Goal: Information Seeking & Learning: Learn about a topic

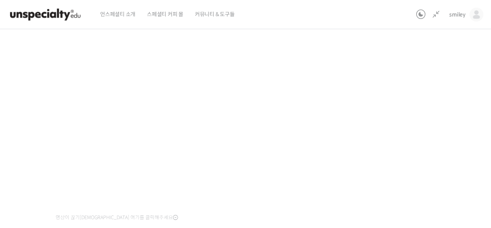
scroll to position [195, 0]
click at [373, 131] on div "기초부터 정확히, 브루잉 국가대표의 브루잉 AtoZ 클래스 2강: 국가와 품종별 특징 진행 중 수업 4 / 23 진행 중 ← 이전 2강: 국가…" at bounding box center [201, 168] width 510 height 472
click at [376, 132] on div "기초부터 정확히, 브루잉 국가대표의 브루잉 AtoZ 클래스 2강: 국가와 품종별 특징 진행 중 수업 4 / 23 진행 중 ← 이전 2강: 국가…" at bounding box center [201, 168] width 510 height 472
click at [382, 159] on div "기초부터 정확히, 브루잉 국가대표의 브루잉 AtoZ 클래스 2강: 국가와 품종별 특징 진행 중 수업 4 / 23 진행 중 ← 이전 2강: 국가…" at bounding box center [201, 168] width 510 height 472
click at [391, 134] on div "기초부터 정확히, 브루잉 국가대표의 브루잉 AtoZ 클래스 2강: 국가와 품종별 특징 진행 중 수업 4 / 23 진행 중 ← 이전 2강: 국가…" at bounding box center [201, 168] width 510 height 472
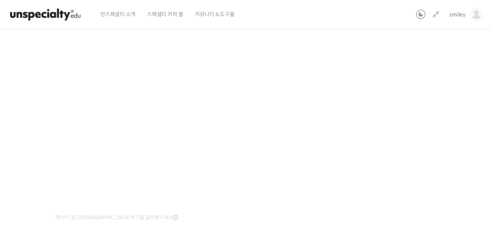
click at [391, 134] on div "기초부터 정확히, 브루잉 국가대표의 브루잉 AtoZ 클래스 2강: 국가와 품종별 특징 진행 중 수업 4 / 23 진행 중 ← 이전 2강: 국가…" at bounding box center [201, 168] width 510 height 472
click at [404, 132] on div "기초부터 정확히, 브루잉 국가대표의 브루잉 AtoZ 클래스 2강: 국가와 품종별 특징 진행 중 수업 4 / 23 진행 중 ← 이전 2강: 국가…" at bounding box center [201, 168] width 510 height 472
click at [401, 146] on div "기초부터 정확히, 브루잉 국가대표의 브루잉 AtoZ 클래스 2강: 국가와 품종별 특징 진행 중 수업 4 / 23 진행 중 ← 이전 2강: 국가…" at bounding box center [201, 168] width 510 height 472
click at [419, 155] on div "기초부터 정확히, 브루잉 국가대표의 브루잉 AtoZ 클래스 2강: 국가와 품종별 특징 진행 중 수업 4 / 23 진행 중 ← 이전 2강: 국가…" at bounding box center [201, 168] width 510 height 472
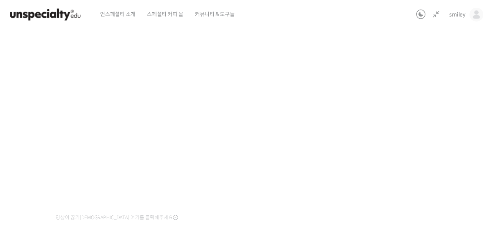
click at [419, 155] on div "기초부터 정확히, 브루잉 국가대표의 브루잉 AtoZ 클래스 2강: 국가와 품종별 특징 진행 중 수업 4 / 23 진행 중 ← 이전 2강: 국가…" at bounding box center [201, 168] width 510 height 472
click at [392, 160] on div "기초부터 정확히, 브루잉 국가대표의 브루잉 AtoZ 클래스 2강: 국가와 품종별 특징 진행 중 수업 4 / 23 진행 중 ← 이전 2강: 국가…" at bounding box center [201, 168] width 510 height 472
click at [382, 210] on div "기초부터 정확히, 브루잉 국가대표의 브루잉 AtoZ 클래스 2강: 국가와 품종별 특징 진행 중 수업 4 / 23 진행 중 ← 이전 2강: 국가…" at bounding box center [201, 168] width 510 height 472
click at [394, 173] on div "기초부터 정확히, 브루잉 국가대표의 브루잉 AtoZ 클래스 2강: 국가와 품종별 특징 진행 중 수업 4 / 23 진행 중 ← 이전 2강: 국가…" at bounding box center [201, 168] width 510 height 472
click at [404, 102] on div "기초부터 정확히, 브루잉 국가대표의 브루잉 AtoZ 클래스 2강: 국가와 품종별 특징 진행 중 수업 4 / 23 진행 중 ← 이전 2강: 국가…" at bounding box center [201, 168] width 510 height 472
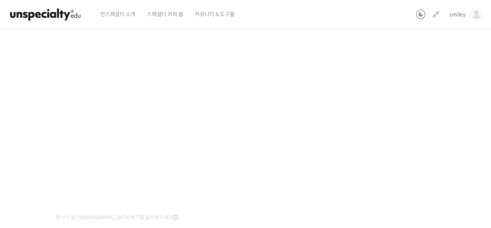
click at [359, 112] on div "기초부터 정확히, 브루잉 국가대표의 브루잉 AtoZ 클래스 2강: 국가와 품종별 특징 진행 중 수업 4 / 23 진행 중 ← 이전 2강: 국가…" at bounding box center [201, 168] width 510 height 472
click at [416, 89] on div "기초부터 정확히, 브루잉 국가대표의 브루잉 AtoZ 클래스 2강: 국가와 품종별 특징 진행 중 수업 4 / 23 진행 중 ← 이전 2강: 국가…" at bounding box center [201, 168] width 510 height 472
click at [415, 144] on div "기초부터 정확히, 브루잉 국가대표의 브루잉 AtoZ 클래스 2강: 국가와 품종별 특징 진행 중 수업 4 / 23 진행 중 ← 이전 2강: 국가…" at bounding box center [201, 168] width 510 height 472
click at [365, 104] on div "기초부터 정확히, 브루잉 국가대표의 브루잉 AtoZ 클래스 2강: 국가와 품종별 특징 진행 중 수업 4 / 23 진행 중 ← 이전 2강: 국가…" at bounding box center [201, 168] width 510 height 472
click at [377, 104] on div "기초부터 정확히, 브루잉 국가대표의 브루잉 AtoZ 클래스 2강: 국가와 품종별 특징 진행 중 수업 4 / 23 진행 중 ← 이전 2강: 국가…" at bounding box center [201, 168] width 510 height 472
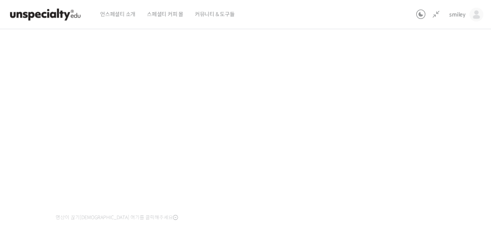
click at [400, 100] on div "기초부터 정확히, 브루잉 국가대표의 브루잉 AtoZ 클래스 2강: 국가와 품종별 특징 진행 중 수업 4 / 23 진행 중 ← 이전 2강: 국가…" at bounding box center [201, 168] width 510 height 472
click at [386, 157] on div "기초부터 정확히, 브루잉 국가대표의 브루잉 AtoZ 클래스 2강: 국가와 품종별 특징 진행 중 수업 4 / 23 진행 중 ← 이전 2강: 국가…" at bounding box center [201, 168] width 510 height 472
click at [376, 137] on div "기초부터 정확히, 브루잉 국가대표의 브루잉 AtoZ 클래스 2강: 국가와 품종별 특징 진행 중 수업 4 / 23 진행 중 ← 이전 2강: 국가…" at bounding box center [201, 168] width 510 height 472
click at [379, 137] on div "기초부터 정확히, 브루잉 국가대표의 브루잉 AtoZ 클래스 2강: 국가와 품종별 특징 진행 중 수업 4 / 23 진행 중 ← 이전 2강: 국가…" at bounding box center [201, 168] width 510 height 472
click at [388, 135] on div "기초부터 정확히, 브루잉 국가대표의 브루잉 AtoZ 클래스 2강: 국가와 품종별 특징 진행 중 수업 4 / 23 진행 중 ← 이전 2강: 국가…" at bounding box center [201, 168] width 510 height 472
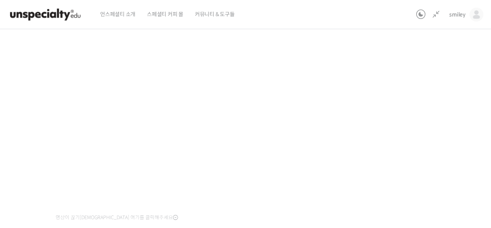
click at [403, 131] on div "기초부터 정확히, 브루잉 국가대표의 브루잉 AtoZ 클래스 2강: 국가와 품종별 특징 진행 중 수업 4 / 23 진행 중 ← 이전 2강: 국가…" at bounding box center [201, 168] width 510 height 472
click at [400, 168] on div "기초부터 정확히, 브루잉 국가대표의 브루잉 AtoZ 클래스 2강: 국가와 품종별 특징 진행 중 수업 4 / 23 진행 중 ← 이전 2강: 국가…" at bounding box center [201, 168] width 510 height 472
click at [441, 117] on div "기초부터 정확히, 브루잉 국가대표의 브루잉 AtoZ 클래스 2강: 국가와 품종별 특징 진행 중 수업 4 / 23 진행 중 ← 이전 2강: 국가…" at bounding box center [201, 168] width 510 height 472
click at [425, 134] on div "기초부터 정확히, 브루잉 국가대표의 브루잉 AtoZ 클래스 2강: 국가와 품종별 특징 진행 중 수업 4 / 23 진행 중 ← 이전 2강: 국가…" at bounding box center [201, 168] width 510 height 472
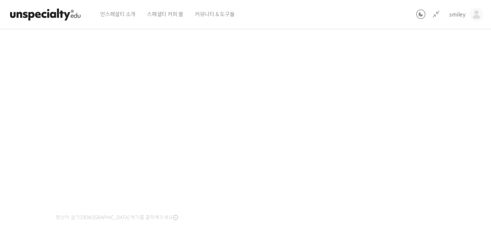
click at [423, 132] on div "기초부터 정확히, 브루잉 국가대표의 브루잉 AtoZ 클래스 2강: 국가와 품종별 특징 진행 중 수업 4 / 23 진행 중 ← 이전 2강: 국가…" at bounding box center [201, 168] width 510 height 472
click at [443, 124] on div "기초부터 정확히, 브루잉 국가대표의 브루잉 AtoZ 클래스 2강: 국가와 품종별 특징 진행 중 수업 4 / 23 진행 중 ← 이전 2강: 국가…" at bounding box center [201, 168] width 510 height 472
click at [31, 113] on div "기초부터 정확히, 브루잉 국가대표의 브루잉 AtoZ 클래스 2강: 국가와 품종별 특징 진행 중 수업 4 / 23 진행 중 ← 이전 2강: 국가…" at bounding box center [201, 168] width 510 height 472
click at [388, 108] on div "기초부터 정확히, 브루잉 국가대표의 브루잉 AtoZ 클래스 2강: 국가와 품종별 특징 진행 중 수업 4 / 23 진행 중 ← 이전 2강: 국가…" at bounding box center [201, 168] width 510 height 472
click at [417, 128] on div "기초부터 정확히, 브루잉 국가대표의 브루잉 AtoZ 클래스 2강: 국가와 품종별 특징 진행 중 수업 4 / 23 진행 중 ← 이전 2강: 국가…" at bounding box center [201, 168] width 510 height 472
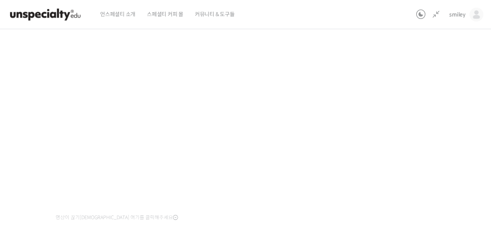
click at [408, 120] on div "기초부터 정확히, 브루잉 국가대표의 브루잉 AtoZ 클래스 2강: 국가와 품종별 특징 진행 중 수업 4 / 23 진행 중 ← 이전 2강: 국가…" at bounding box center [201, 168] width 510 height 472
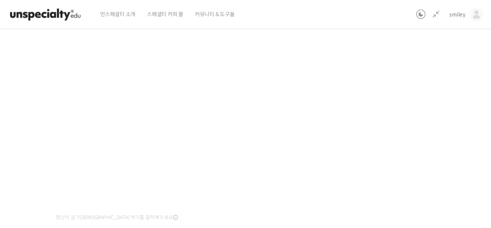
click at [410, 120] on div "기초부터 정확히, 브루잉 국가대표의 브루잉 AtoZ 클래스 2강: 국가와 품종별 특징 진행 중 수업 4 / 23 진행 중 ← 이전 2강: 국가…" at bounding box center [201, 168] width 510 height 472
click at [392, 127] on div "기초부터 정확히, 브루잉 국가대표의 브루잉 AtoZ 클래스 2강: 국가와 품종별 특징 진행 중 수업 4 / 23 진행 중 ← 이전 2강: 국가…" at bounding box center [201, 168] width 510 height 472
click at [446, 147] on div "기초부터 정확히, 브루잉 국가대표의 브루잉 AtoZ 클래스 2강: 국가와 품종별 특징 진행 중 수업 4 / 23 진행 중 ← 이전 2강: 국가…" at bounding box center [201, 168] width 510 height 472
click at [422, 170] on div "기초부터 정확히, 브루잉 국가대표의 브루잉 AtoZ 클래스 2강: 국가와 품종별 특징 진행 중 수업 4 / 23 진행 중 ← 이전 2강: 국가…" at bounding box center [201, 168] width 510 height 472
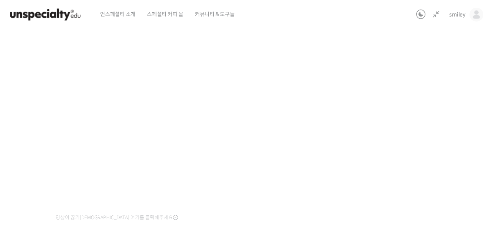
click at [419, 152] on div "기초부터 정확히, 브루잉 국가대표의 브루잉 AtoZ 클래스 2강: 국가와 품종별 특징 진행 중 수업 4 / 23 진행 중 ← 이전 2강: 국가…" at bounding box center [201, 168] width 510 height 472
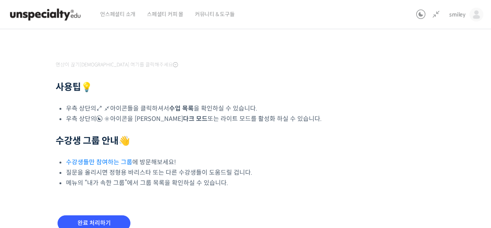
scroll to position [293, 0]
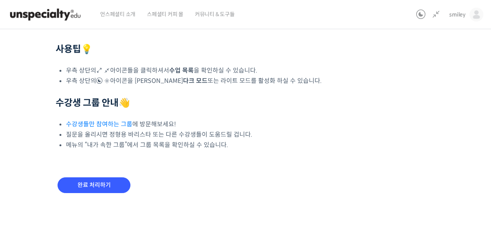
click at [101, 193] on div "완료 처리하기" at bounding box center [94, 191] width 77 height 32
click at [103, 186] on input "완료 처리하기" at bounding box center [94, 185] width 73 height 16
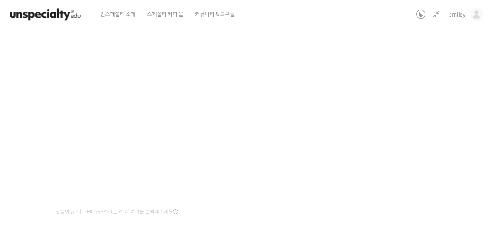
scroll to position [69, 0]
click at [107, 54] on span at bounding box center [108, 53] width 8 height 8
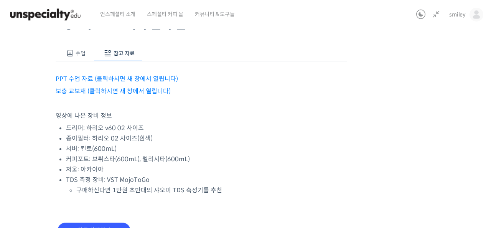
click at [139, 76] on link "PPT 수업 자료 (클릭하시면 새 창에서 열립니다)" at bounding box center [117, 79] width 122 height 8
click at [106, 89] on link "보충 교보재 (클릭하시면 새 창에서 열립니다)" at bounding box center [113, 91] width 115 height 8
click at [325, 137] on li "종이필터: 하리오 02 사이즈(흰색)" at bounding box center [206, 138] width 281 height 10
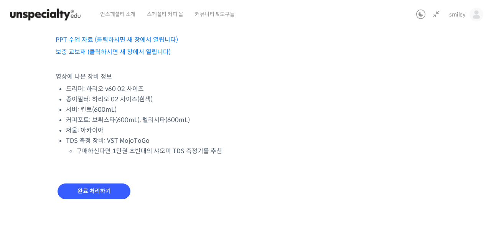
scroll to position [109, 0]
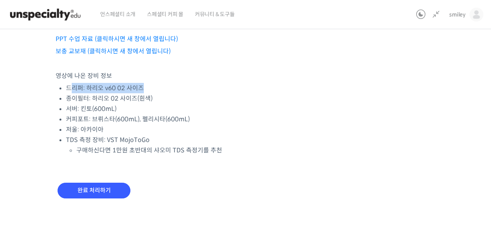
drag, startPoint x: 81, startPoint y: 88, endPoint x: 154, endPoint y: 88, distance: 72.9
click at [154, 88] on li "드리퍼: 하리오 v60 02 사이즈" at bounding box center [206, 88] width 281 height 10
click at [128, 91] on li "드리퍼: 하리오 v60 02 사이즈" at bounding box center [206, 88] width 281 height 10
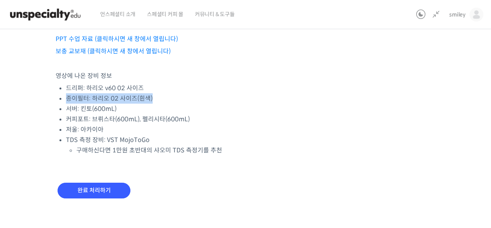
drag, startPoint x: 66, startPoint y: 97, endPoint x: 156, endPoint y: 95, distance: 89.8
click at [156, 95] on li "종이필터: 하리오 02 사이즈(흰색)" at bounding box center [206, 98] width 281 height 10
click at [69, 110] on li "서버: 킨토(600mL)" at bounding box center [206, 109] width 281 height 10
drag, startPoint x: 68, startPoint y: 109, endPoint x: 126, endPoint y: 106, distance: 57.6
click at [126, 106] on div "PPT 수업 자료 (클릭하시면 새 창에서 열립니다) 보충 교보재 (클릭하시면 새 창에서 열립니다) 영상에 나온 장비 정보 드리퍼: 하리오 v6…" at bounding box center [202, 88] width 292 height 134
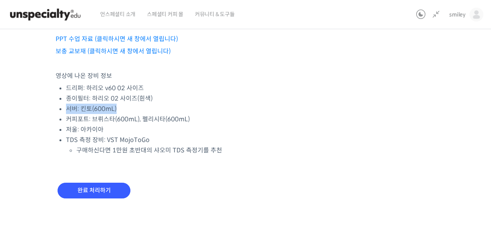
drag, startPoint x: 125, startPoint y: 107, endPoint x: 120, endPoint y: 109, distance: 6.1
click at [125, 107] on li "서버: 킨토(600mL)" at bounding box center [206, 109] width 281 height 10
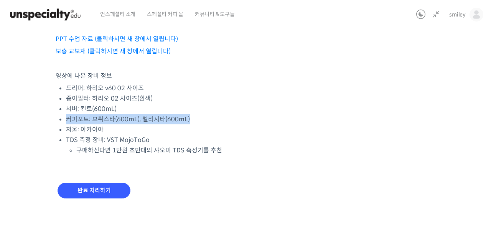
drag, startPoint x: 66, startPoint y: 122, endPoint x: 189, endPoint y: 120, distance: 123.5
click at [189, 120] on div "PPT 수업 자료 (클릭하시면 새 창에서 열립니다) 보충 교보재 (클릭하시면 새 창에서 열립니다) 영상에 나온 장비 정보 드리퍼: 하리오 v6…" at bounding box center [202, 88] width 292 height 134
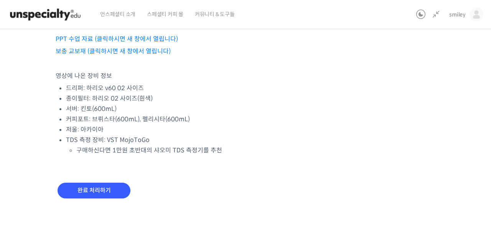
click at [90, 136] on li "TDS 측정 장비: VST MojoToGo 구매하신다면 1만원 초반대의 샤오미 TDS 측정기를 추천" at bounding box center [206, 145] width 281 height 21
drag, startPoint x: 82, startPoint y: 129, endPoint x: 103, endPoint y: 128, distance: 21.1
click at [103, 128] on li "저울: 아카이아" at bounding box center [206, 129] width 281 height 10
click at [101, 135] on li "TDS 측정 장비: VST MojoToGo 구매하신다면 1만원 초반대의 샤오미 TDS 측정기를 추천" at bounding box center [206, 145] width 281 height 21
drag, startPoint x: 89, startPoint y: 139, endPoint x: 148, endPoint y: 139, distance: 59.5
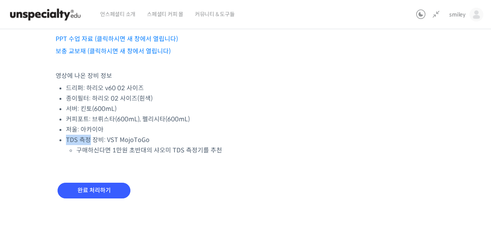
click at [148, 139] on li "TDS 측정 장비: VST MojoToGo 구매하신다면 1만원 초반대의 샤오미 TDS 측정기를 추천" at bounding box center [206, 145] width 281 height 21
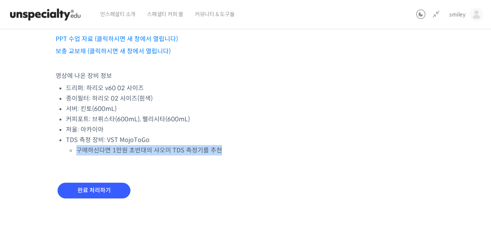
drag, startPoint x: 77, startPoint y: 150, endPoint x: 219, endPoint y: 151, distance: 141.9
click at [219, 151] on li "구매하신다면 1만원 초반대의 샤오미 TDS 측정기를 추천" at bounding box center [211, 150] width 271 height 10
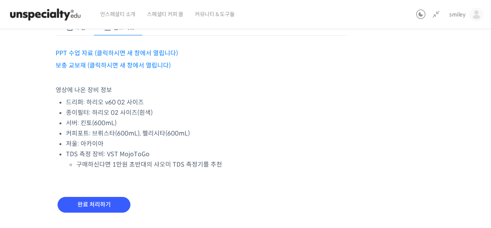
scroll to position [0, 0]
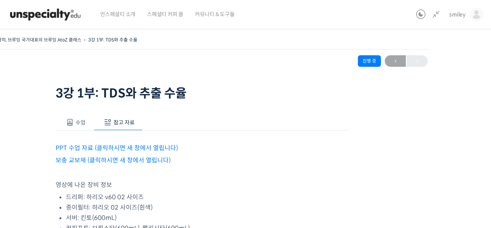
click at [72, 121] on span at bounding box center [70, 123] width 8 height 8
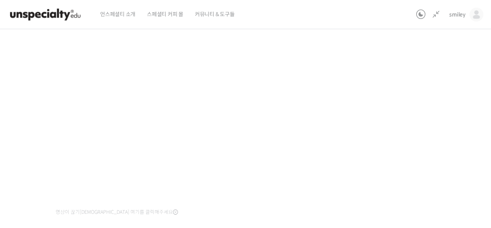
scroll to position [105, 0]
click at [407, 168] on div "기초부터 정확히, 브루잉 국가대표의 브루잉 AtoZ 클래스 3강 1부: TDS와 추출 수율 진행 중 수업 5 / 23 진행 중 ← 이전 3강 …" at bounding box center [201, 107] width 510 height 354
click at [396, 142] on div "기초부터 정확히, 브루잉 국가대표의 브루잉 AtoZ 클래스 3강 1부: TDS와 추출 수율 진행 중 수업 5 / 23 진행 중 ← 이전 3강 …" at bounding box center [201, 107] width 510 height 354
click at [388, 188] on div "기초부터 정확히, 브루잉 국가대표의 브루잉 AtoZ 클래스 3강 1부: TDS와 추출 수율 진행 중 수업 5 / 23 진행 중 ← 이전 3강 …" at bounding box center [201, 107] width 510 height 354
click at [386, 175] on div "기초부터 정확히, 브루잉 국가대표의 브루잉 AtoZ 클래스 3강 1부: TDS와 추출 수율 진행 중 수업 5 / 23 진행 중 ← 이전 3강 …" at bounding box center [201, 107] width 510 height 354
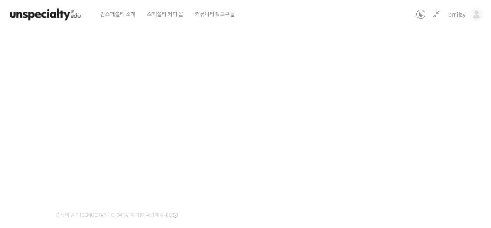
click at [386, 175] on div "기초부터 정확히, 브루잉 국가대표의 브루잉 AtoZ 클래스 3강 1부: TDS와 추출 수율 진행 중 수업 5 / 23 진행 중 ← 이전 3강 …" at bounding box center [201, 107] width 510 height 354
click at [380, 181] on div "기초부터 정확히, 브루잉 국가대표의 브루잉 AtoZ 클래스 3강 1부: TDS와 추출 수율 진행 중 수업 5 / 23 진행 중 ← 이전 3강 …" at bounding box center [201, 107] width 510 height 354
click at [394, 165] on div "기초부터 정확히, 브루잉 국가대표의 브루잉 AtoZ 클래스 3강 1부: TDS와 추출 수율 진행 중 수업 5 / 23 진행 중 ← 이전 3강 …" at bounding box center [201, 107] width 510 height 354
click at [414, 98] on div "기초부터 정확히, 브루잉 국가대표의 브루잉 AtoZ 클래스 3강 1부: TDS와 추출 수율 진행 중 수업 5 / 23 진행 중 ← 이전 3강 …" at bounding box center [201, 107] width 510 height 354
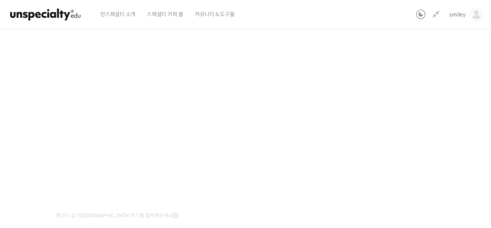
click at [414, 98] on div "기초부터 정확히, 브루잉 국가대표의 브루잉 AtoZ 클래스 3강 1부: TDS와 추출 수율 진행 중 수업 5 / 23 진행 중 ← 이전 3강 …" at bounding box center [201, 107] width 510 height 354
click at [387, 66] on div "기초부터 정확히, 브루잉 국가대표의 브루잉 AtoZ 클래스 3강 1부: TDS와 추출 수율 진행 중 수업 5 / 23 진행 중 ← 이전 3강 …" at bounding box center [201, 107] width 510 height 354
click at [377, 116] on div "기초부터 정확히, 브루잉 국가대표의 브루잉 AtoZ 클래스 3강 1부: TDS와 추출 수율 진행 중 수업 5 / 23 진행 중 ← 이전 3강 …" at bounding box center [201, 107] width 510 height 354
click at [376, 120] on div "기초부터 정확히, 브루잉 국가대표의 브루잉 AtoZ 클래스 3강 1부: TDS와 추출 수율 진행 중 수업 5 / 23 진행 중 ← 이전 3강 …" at bounding box center [201, 107] width 510 height 354
click at [398, 111] on div "기초부터 정확히, 브루잉 국가대표의 브루잉 AtoZ 클래스 3강 1부: TDS와 추출 수율 진행 중 수업 5 / 23 진행 중 ← 이전 3강 …" at bounding box center [201, 107] width 510 height 354
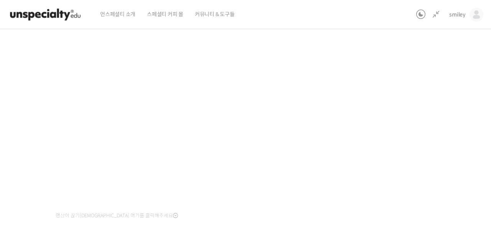
click at [391, 114] on div "기초부터 정확히, 브루잉 국가대표의 브루잉 AtoZ 클래스 3강 1부: TDS와 추출 수율 진행 중 수업 5 / 23 진행 중 ← 이전 3강 …" at bounding box center [201, 107] width 510 height 354
click at [443, 86] on div "기초부터 정확히, 브루잉 국가대표의 브루잉 AtoZ 클래스 3강 1부: TDS와 추출 수율 진행 중 수업 5 / 23 진행 중 ← 이전 3강 …" at bounding box center [201, 107] width 510 height 354
click at [392, 114] on div "기초부터 정확히, 브루잉 국가대표의 브루잉 AtoZ 클래스 3강 1부: TDS와 추출 수율 진행 중 수업 5 / 23 진행 중 ← 이전 3강 …" at bounding box center [201, 107] width 510 height 354
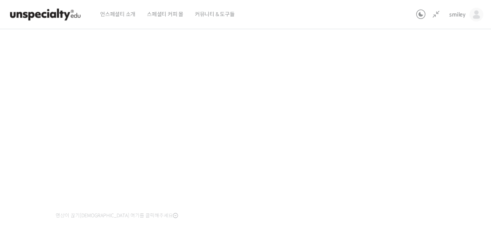
click at [392, 114] on div "기초부터 정확히, 브루잉 국가대표의 브루잉 AtoZ 클래스 3강 1부: TDS와 추출 수율 진행 중 수업 5 / 23 진행 중 ← 이전 3강 …" at bounding box center [201, 107] width 510 height 354
click at [443, 117] on div "기초부터 정확히, 브루잉 국가대표의 브루잉 AtoZ 클래스 3강 1부: TDS와 추출 수율 진행 중 수업 5 / 23 진행 중 ← 이전 3강 …" at bounding box center [201, 107] width 510 height 354
click at [412, 122] on div "기초부터 정확히, 브루잉 국가대표의 브루잉 AtoZ 클래스 3강 1부: TDS와 추출 수율 진행 중 수업 5 / 23 진행 중 ← 이전 3강 …" at bounding box center [201, 107] width 510 height 354
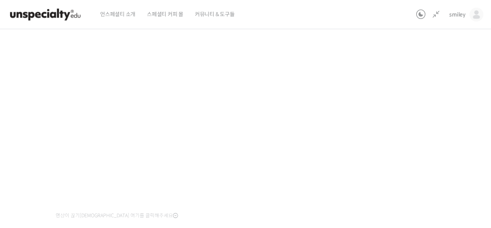
click at [424, 114] on div "기초부터 정확히, 브루잉 국가대표의 브루잉 AtoZ 클래스 3강 1부: TDS와 추출 수율 진행 중 수업 5 / 23 진행 중 ← 이전 3강 …" at bounding box center [201, 107] width 510 height 354
click at [397, 113] on div "기초부터 정확히, 브루잉 국가대표의 브루잉 AtoZ 클래스 3강 1부: TDS와 추출 수율 진행 중 수업 5 / 23 진행 중 ← 이전 3강 …" at bounding box center [201, 107] width 510 height 354
click at [402, 101] on div "기초부터 정확히, 브루잉 국가대표의 브루잉 AtoZ 클래스 3강 1부: TDS와 추출 수율 진행 중 수업 5 / 23 진행 중 ← 이전 3강 …" at bounding box center [201, 107] width 510 height 354
click at [409, 153] on div "기초부터 정확히, 브루잉 국가대표의 브루잉 AtoZ 클래스 3강 1부: TDS와 추출 수율 진행 중 수업 5 / 23 진행 중 ← 이전 3강 …" at bounding box center [201, 107] width 510 height 354
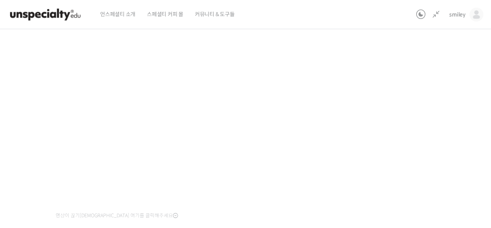
click at [405, 136] on div "기초부터 정확히, 브루잉 국가대표의 브루잉 AtoZ 클래스 3강 1부: TDS와 추출 수율 진행 중 수업 5 / 23 진행 중 ← 이전 3강 …" at bounding box center [201, 107] width 510 height 354
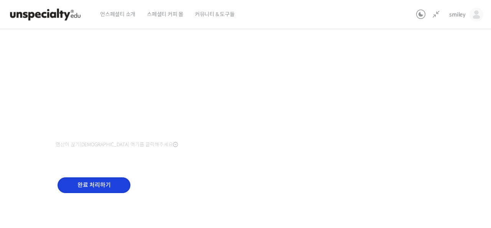
click at [86, 183] on input "완료 처리하기" at bounding box center [94, 185] width 73 height 16
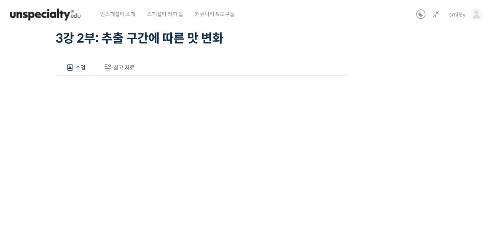
scroll to position [51, 0]
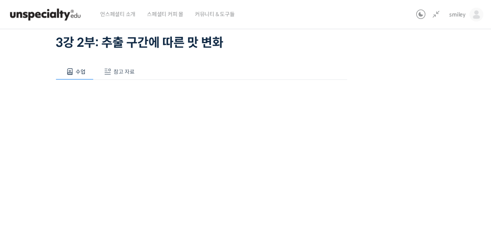
click at [128, 73] on span "참고 자료" at bounding box center [124, 71] width 21 height 7
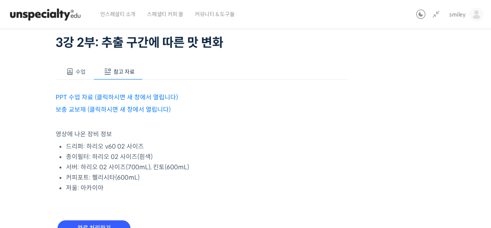
click at [163, 99] on link "PPT 수업 자료 (클릭하시면 새 창에서 열립니다)" at bounding box center [117, 97] width 122 height 8
click at [138, 112] on link "보충 교보재 (클릭하시면 새 창에서 열립니다)" at bounding box center [113, 109] width 115 height 8
drag, startPoint x: 77, startPoint y: 160, endPoint x: 184, endPoint y: 159, distance: 107.0
click at [184, 159] on li "종이필터: 하리오 02 사이즈(흰색)" at bounding box center [206, 157] width 281 height 10
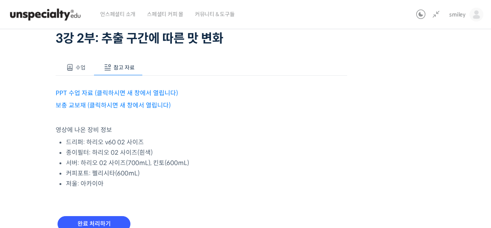
scroll to position [55, 0]
click at [74, 69] on button "수업" at bounding box center [75, 67] width 38 height 16
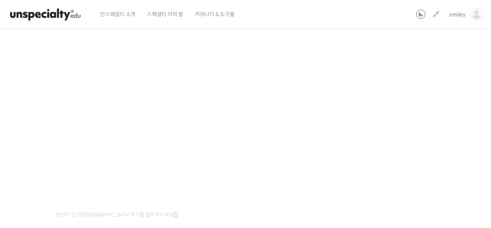
scroll to position [94, 0]
click at [396, 92] on div "기초부터 정확히, 브루잉 국가대표의 브루잉 AtoZ 클래스 3강 2부: 추출 구간에 따른 맛 변화 진행 중 수업 6 / 23 진행 중 ← 이전…" at bounding box center [201, 118] width 510 height 354
click at [365, 93] on div "기초부터 정확히, 브루잉 국가대표의 브루잉 AtoZ 클래스 3강 2부: 추출 구간에 따른 맛 변화 진행 중 수업 6 / 23 진행 중 ← 이전…" at bounding box center [201, 118] width 510 height 354
click at [451, 68] on div "기초부터 정확히, 브루잉 국가대표의 브루잉 AtoZ 클래스 3강 2부: 추출 구간에 따른 맛 변화 진행 중 수업 6 / 23 진행 중 ← 이전…" at bounding box center [201, 118] width 510 height 354
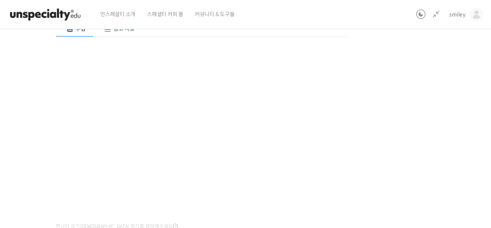
click at [409, 153] on div "기초부터 정확히, 브루잉 국가대표의 브루잉 AtoZ 클래스 3강 2부: 추출 구간에 따른 맛 변화 진행 중 수업 6 / 23 진행 중 ← 이전…" at bounding box center [201, 118] width 510 height 354
click at [405, 133] on div "기초부터 정확히, 브루잉 국가대표의 브루잉 AtoZ 클래스 3강 2부: 추출 구간에 따른 맛 변화 진행 중 수업 6 / 23 진행 중 ← 이전…" at bounding box center [201, 118] width 510 height 354
click at [399, 158] on div "기초부터 정확히, 브루잉 국가대표의 브루잉 AtoZ 클래스 3강 2부: 추출 구간에 따른 맛 변화 진행 중 수업 6 / 23 진행 중 ← 이전…" at bounding box center [201, 118] width 510 height 354
click at [397, 167] on div "기초부터 정확히, 브루잉 국가대표의 브루잉 AtoZ 클래스 3강 2부: 추출 구간에 따른 맛 변화 진행 중 수업 6 / 23 진행 중 ← 이전…" at bounding box center [201, 109] width 510 height 354
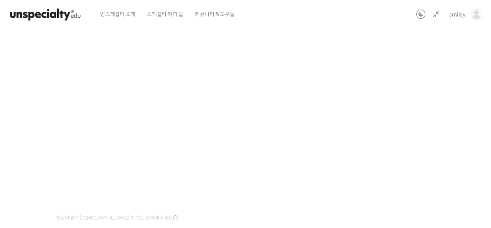
click at [461, 160] on div "기초부터 정확히, 브루잉 국가대표의 브루잉 AtoZ 클래스 3강 2부: 추출 구간에 따른 맛 변화 진행 중 수업 6 / 23 진행 중 ← 이전…" at bounding box center [201, 111] width 587 height 381
click at [403, 111] on div "기초부터 정확히, 브루잉 국가대표의 브루잉 AtoZ 클래스 3강 2부: 추출 구간에 따른 맛 변화 진행 중 수업 6 / 23 진행 중 ← 이전…" at bounding box center [201, 109] width 510 height 354
click at [403, 112] on div "기초부터 정확히, 브루잉 국가대표의 브루잉 AtoZ 클래스 3강 2부: 추출 구간에 따른 맛 변화 진행 중 수업 6 / 23 진행 중 ← 이전…" at bounding box center [201, 109] width 510 height 354
click at [403, 90] on div "기초부터 정확히, 브루잉 국가대표의 브루잉 AtoZ 클래스 3강 2부: 추출 구간에 따른 맛 변화 진행 중 수업 6 / 23 진행 중 ← 이전…" at bounding box center [201, 109] width 510 height 354
